Goal: Task Accomplishment & Management: Manage account settings

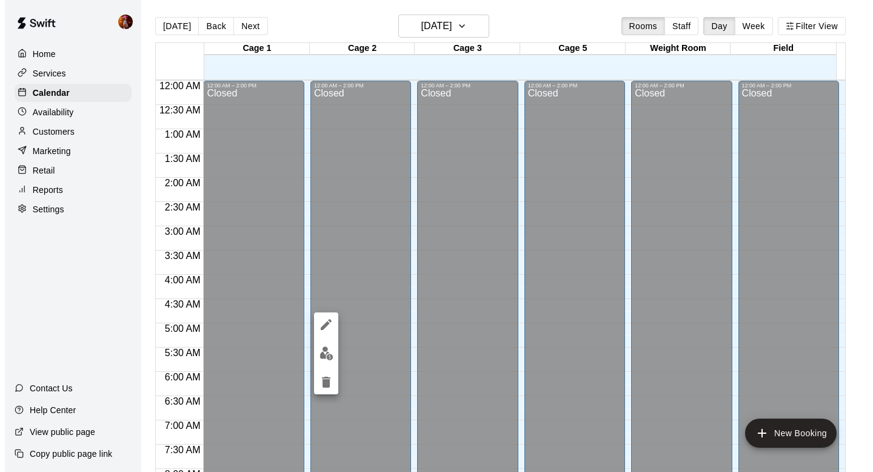
scroll to position [723, 0]
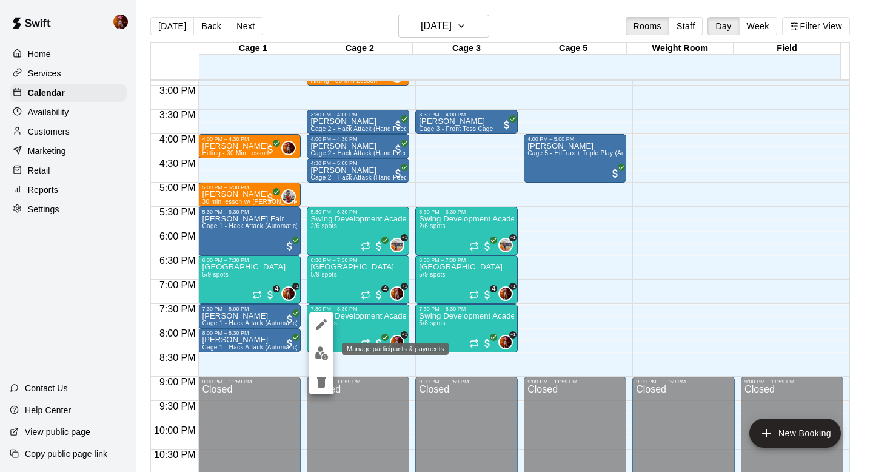
click at [324, 352] on img "edit" at bounding box center [322, 353] width 14 height 14
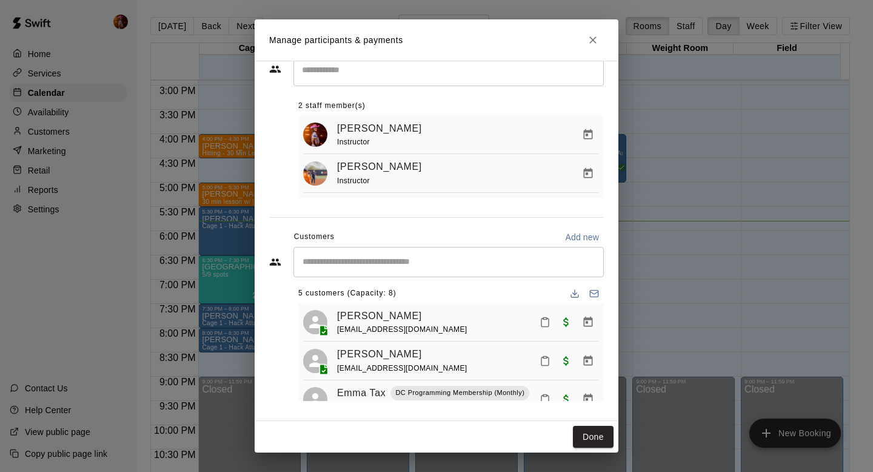
scroll to position [4, 0]
click at [651, 266] on div "Manage participants & payments Staff ​ 2 staff member(s) [PERSON_NAME] Instruct…" at bounding box center [436, 236] width 873 height 472
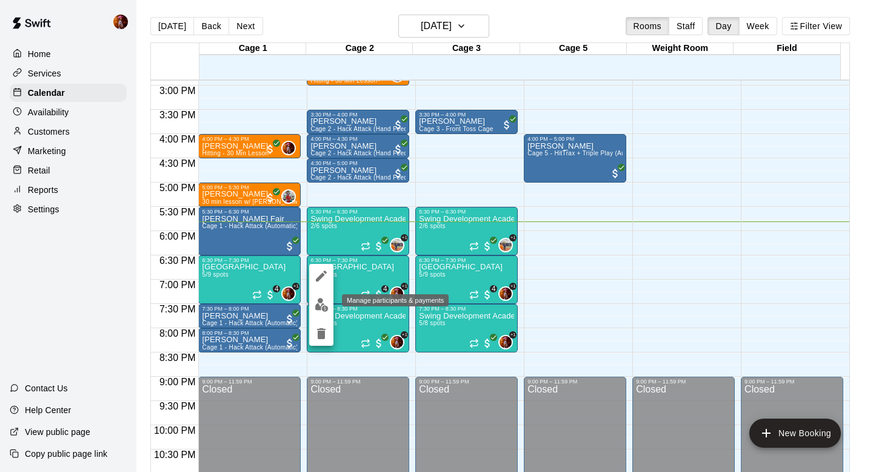
click at [322, 302] on img "edit" at bounding box center [322, 305] width 14 height 14
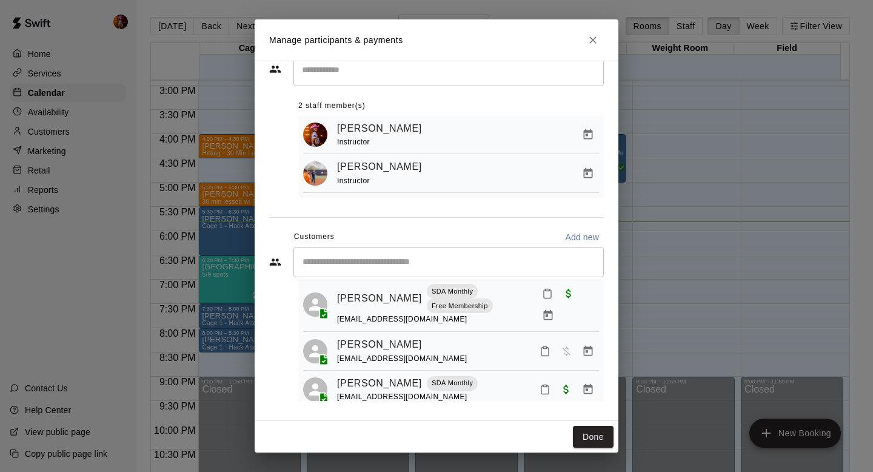
scroll to position [0, 0]
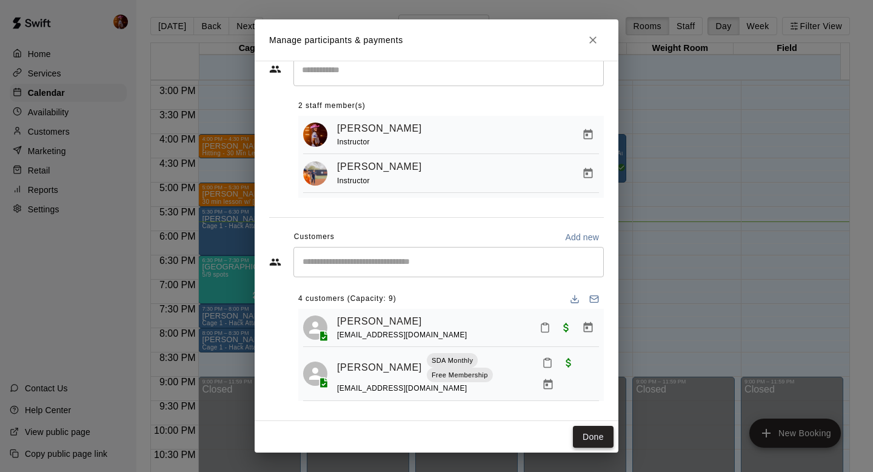
click at [595, 438] on button "Done" at bounding box center [593, 437] width 41 height 22
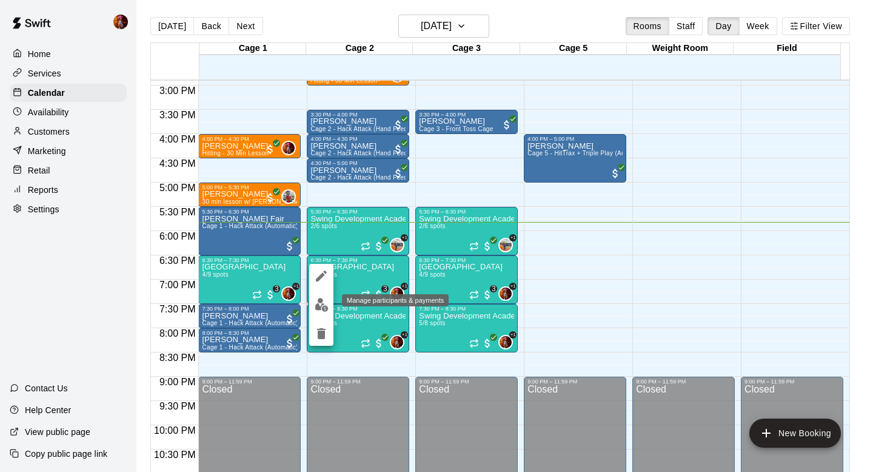
click at [330, 300] on button "edit" at bounding box center [321, 305] width 24 height 24
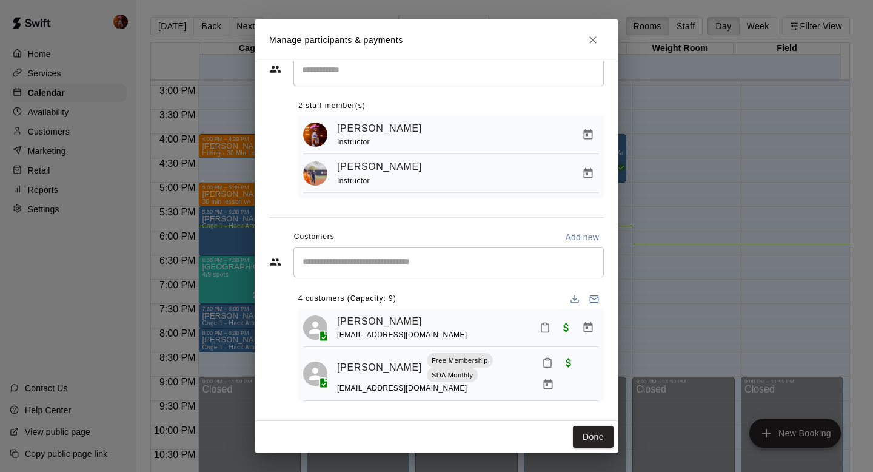
scroll to position [69, 0]
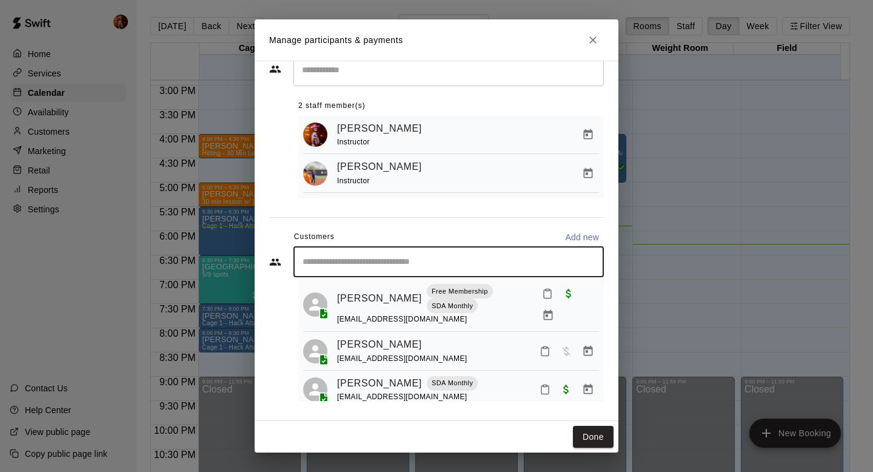
click at [441, 256] on input "Start typing to search customers..." at bounding box center [449, 262] width 300 height 12
type input "****"
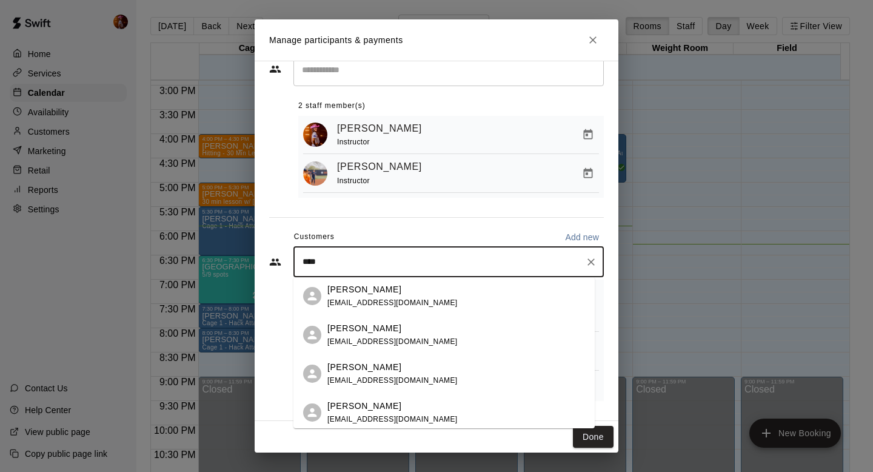
scroll to position [41, 0]
click at [409, 377] on div "[PERSON_NAME] [PERSON_NAME][EMAIL_ADDRESS][DOMAIN_NAME]" at bounding box center [456, 373] width 258 height 26
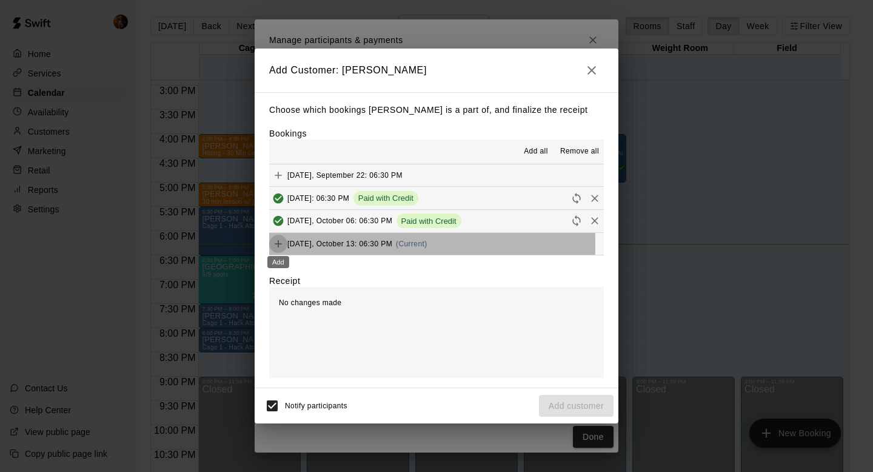
click at [278, 244] on icon "Add" at bounding box center [278, 243] width 7 height 7
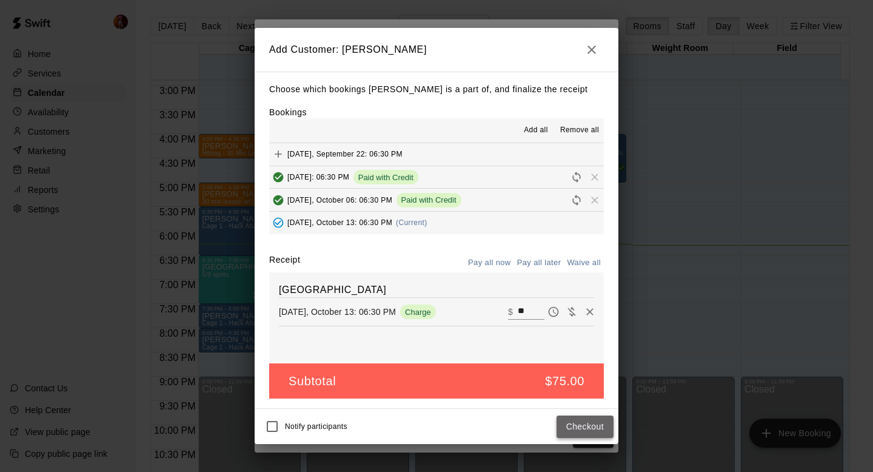
click at [590, 426] on button "Checkout" at bounding box center [585, 426] width 57 height 22
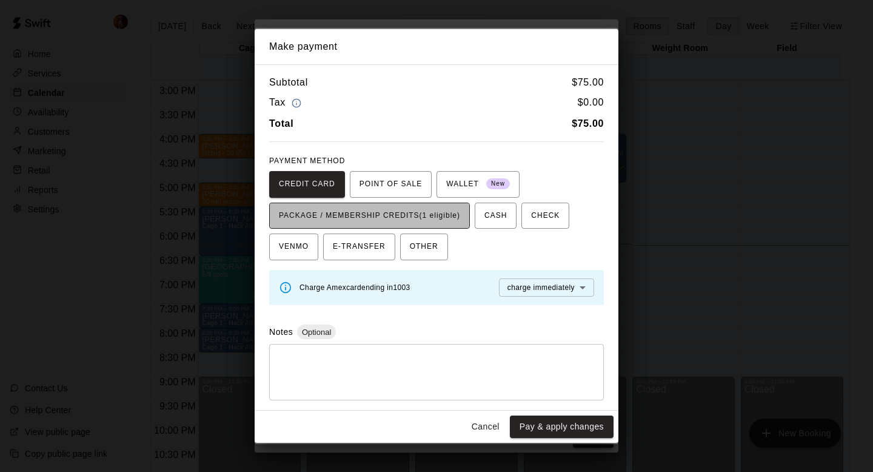
click at [317, 223] on span "PACKAGE / MEMBERSHIP CREDITS (1 eligible)" at bounding box center [369, 215] width 181 height 19
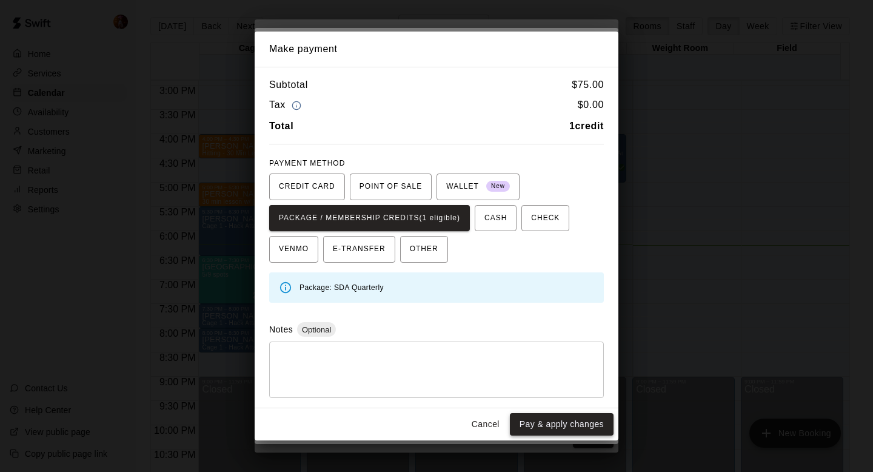
click at [552, 427] on button "Pay & apply changes" at bounding box center [562, 424] width 104 height 22
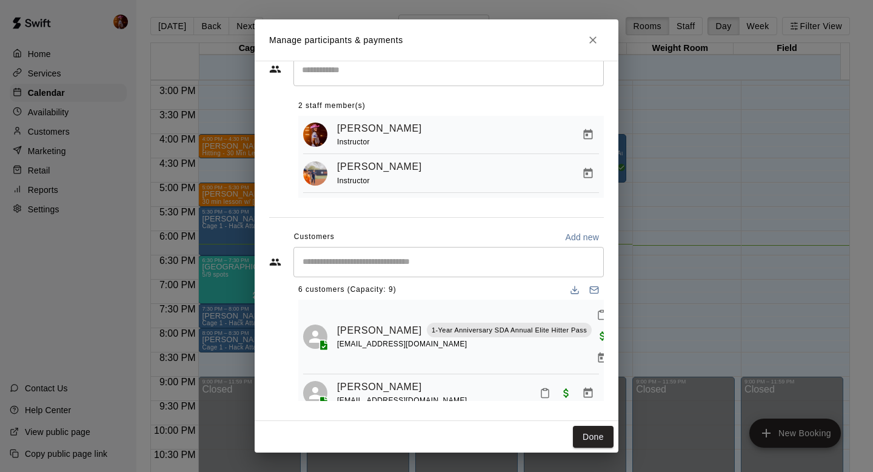
scroll to position [8, 0]
